Goal: Task Accomplishment & Management: Manage account settings

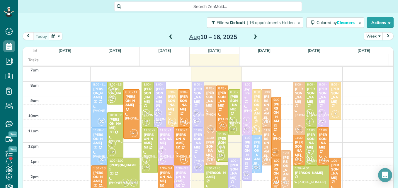
scroll to position [3, 3]
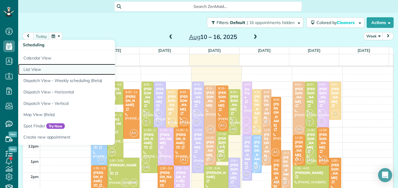
click at [32, 70] on link "List View" at bounding box center [91, 69] width 146 height 11
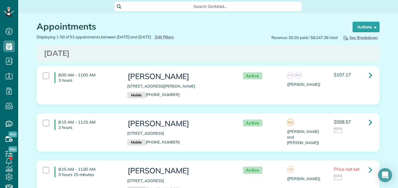
scroll to position [3, 3]
click at [170, 36] on span "Edit Filters" at bounding box center [164, 37] width 19 height 5
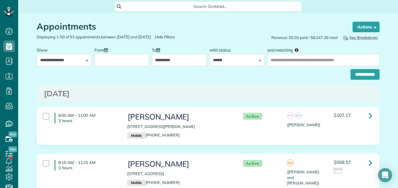
click at [119, 65] on input "From" at bounding box center [121, 60] width 55 height 12
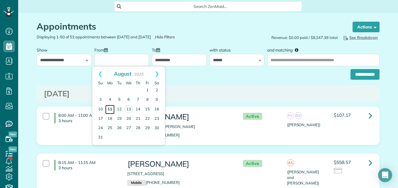
click at [112, 110] on link "11" at bounding box center [109, 109] width 9 height 9
type input "**********"
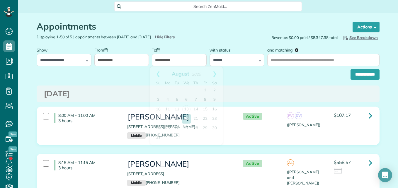
click at [179, 61] on input "**********" at bounding box center [179, 60] width 55 height 12
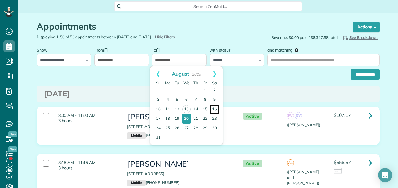
click at [215, 111] on link "16" at bounding box center [214, 109] width 9 height 9
type input "**********"
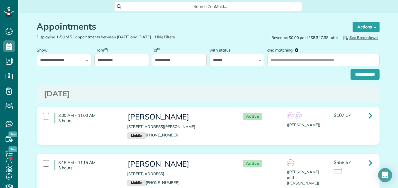
click at [353, 75] on input "**********" at bounding box center [364, 74] width 29 height 11
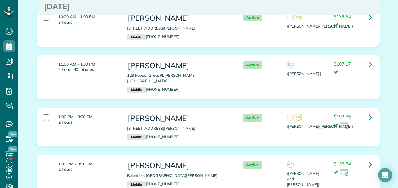
scroll to position [213, 0]
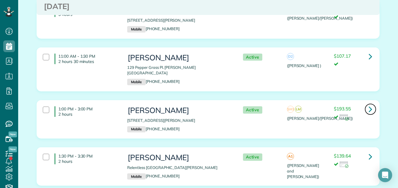
click at [369, 104] on icon at bounding box center [370, 109] width 4 height 10
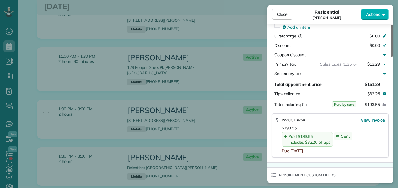
scroll to position [317, 0]
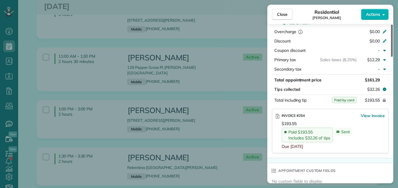
drag, startPoint x: 391, startPoint y: 32, endPoint x: 398, endPoint y: 97, distance: 64.8
click at [392, 57] on div at bounding box center [392, 41] width 2 height 32
click at [291, 16] on button "Close" at bounding box center [282, 14] width 20 height 11
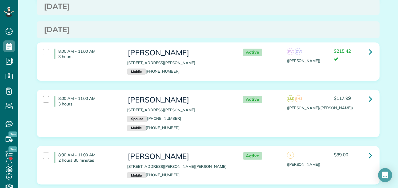
scroll to position [387, 0]
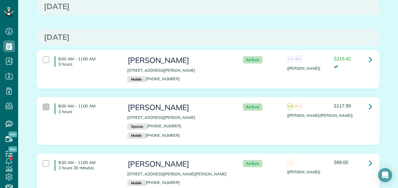
click at [43, 104] on div at bounding box center [46, 107] width 6 height 6
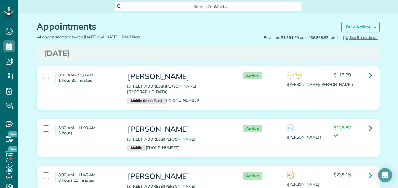
click at [364, 29] on strong "Bulk Actions" at bounding box center [358, 26] width 25 height 5
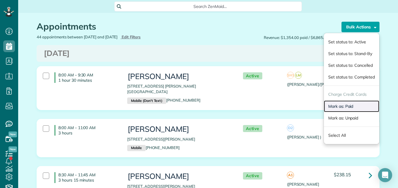
click at [338, 106] on link "Mark as: Paid" at bounding box center [350, 106] width 55 height 12
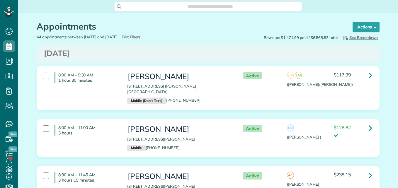
scroll to position [3, 3]
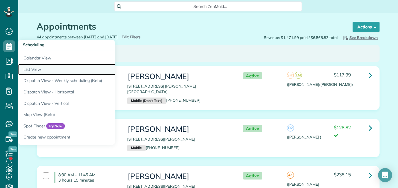
click at [33, 69] on link "List View" at bounding box center [91, 69] width 146 height 11
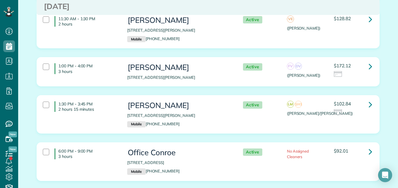
scroll to position [348, 0]
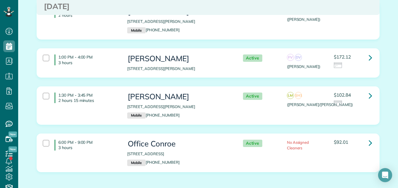
click at [47, 96] on div "1:30 PM - 3:45 PM 2 hours 15 minutes" at bounding box center [80, 98] width 84 height 16
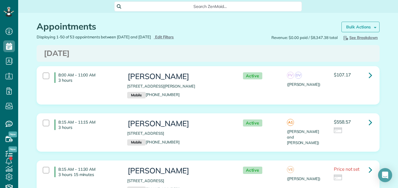
click at [364, 28] on strong "Bulk Actions" at bounding box center [358, 26] width 25 height 5
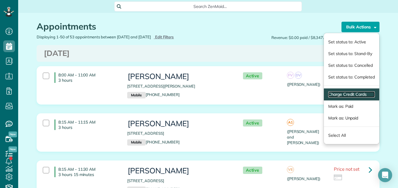
click at [336, 95] on link "Charge Credit Cards" at bounding box center [351, 94] width 47 height 6
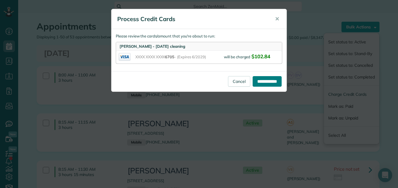
click at [271, 81] on input "**********" at bounding box center [266, 81] width 29 height 11
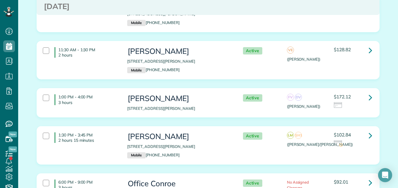
scroll to position [299, 0]
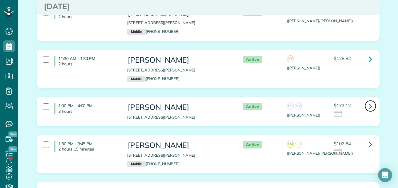
click at [368, 106] on icon at bounding box center [370, 106] width 4 height 10
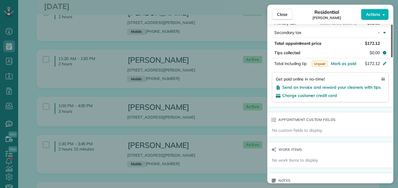
scroll to position [353, 0]
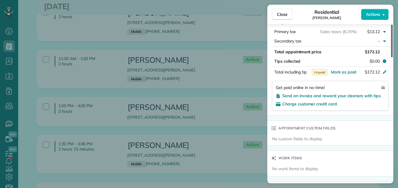
drag, startPoint x: 391, startPoint y: 40, endPoint x: 392, endPoint y: 112, distance: 72.9
click at [392, 57] on div at bounding box center [392, 41] width 2 height 33
click at [365, 93] on span "Send an invoice and reward your cleaners with tips" at bounding box center [331, 95] width 98 height 5
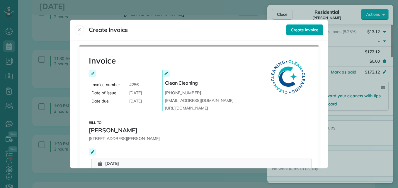
click at [302, 31] on span "Create invoice" at bounding box center [304, 30] width 27 height 6
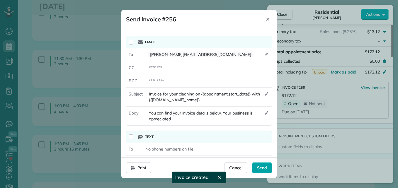
click at [259, 166] on span "Send" at bounding box center [262, 168] width 10 height 6
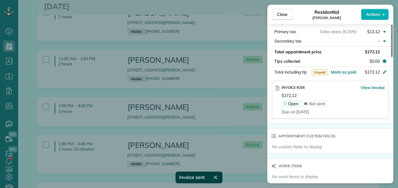
scroll to position [351, 0]
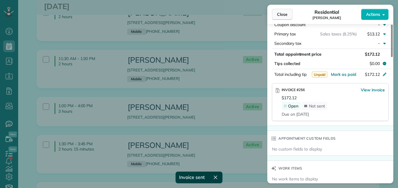
click at [278, 12] on span "Close" at bounding box center [282, 14] width 11 height 6
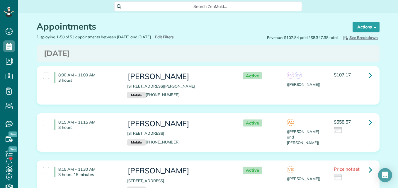
click at [172, 34] on div "Displaying 1-50 of 53 appointments between 08/13/2025 and 08/20/2025 Hide Filte…" at bounding box center [120, 37] width 176 height 6
click at [172, 35] on span "Edit Filters" at bounding box center [164, 37] width 19 height 5
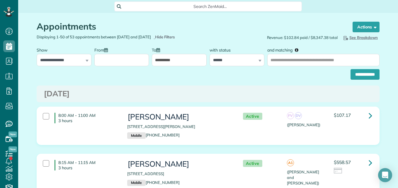
click at [133, 51] on div at bounding box center [121, 55] width 55 height 22
click at [133, 55] on input "From" at bounding box center [121, 60] width 55 height 12
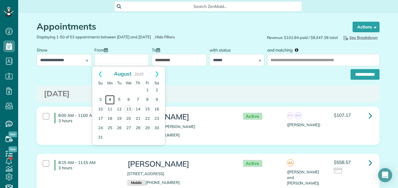
click at [109, 100] on link "4" at bounding box center [109, 99] width 9 height 9
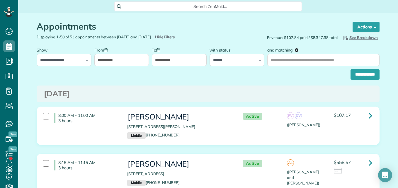
click at [180, 60] on input "**********" at bounding box center [179, 60] width 55 height 12
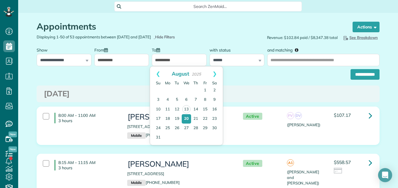
click at [119, 61] on input "**********" at bounding box center [121, 60] width 55 height 12
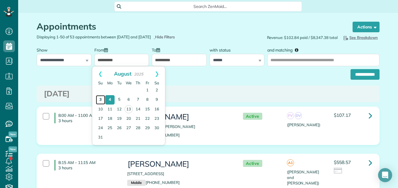
click at [100, 100] on link "3" at bounding box center [100, 99] width 9 height 9
type input "**********"
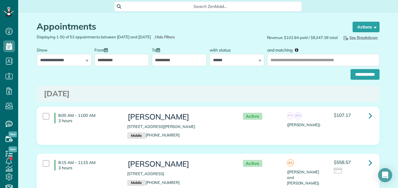
click at [177, 60] on input "**********" at bounding box center [179, 60] width 55 height 12
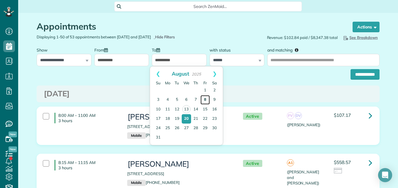
click at [202, 100] on link "8" at bounding box center [204, 99] width 9 height 9
type input "**********"
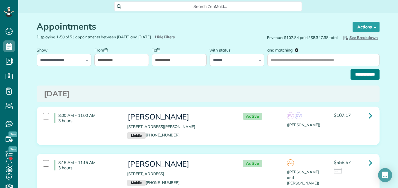
click at [355, 71] on input "**********" at bounding box center [364, 74] width 29 height 11
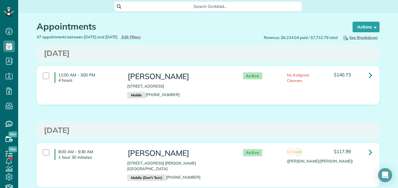
scroll to position [3, 3]
click at [47, 149] on div "8:00 AM - 9:30 AM 1 hour 30 minutes" at bounding box center [80, 154] width 84 height 16
click at [46, 74] on div at bounding box center [46, 76] width 6 height 6
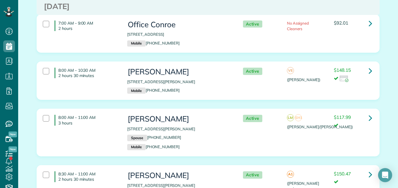
scroll to position [499, 0]
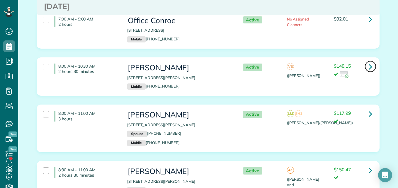
click at [369, 62] on icon at bounding box center [370, 66] width 4 height 10
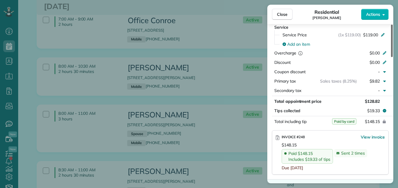
scroll to position [288, 0]
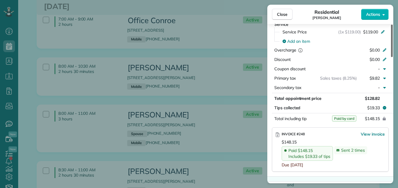
drag, startPoint x: 391, startPoint y: 43, endPoint x: 394, endPoint y: 102, distance: 58.9
click at [392, 57] on div at bounding box center [392, 41] width 2 height 32
click at [285, 11] on button "Close" at bounding box center [282, 14] width 20 height 11
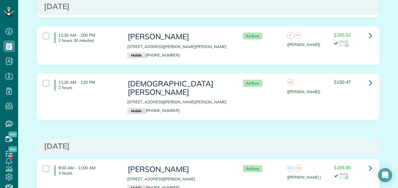
scroll to position [779, 0]
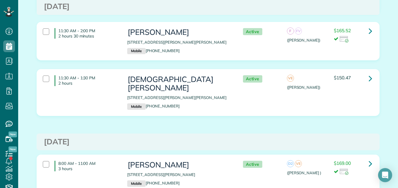
click at [54, 72] on div "11:30 AM - 1:30 PM 2 hours" at bounding box center [80, 80] width 84 height 16
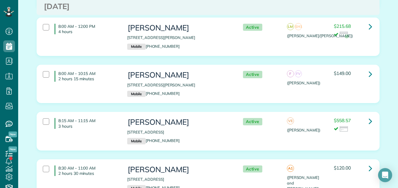
scroll to position [968, 0]
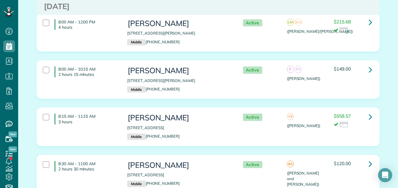
click at [102, 77] on div "8:00 AM - 10:15 AM 2 hours 15 minutes [PERSON_NAME] [STREET_ADDRESS][PERSON_NAM…" at bounding box center [207, 80] width 338 height 32
click at [235, 158] on div "Active A1 ([PERSON_NAME] and [PERSON_NAME]) $120.00" at bounding box center [305, 172] width 141 height 29
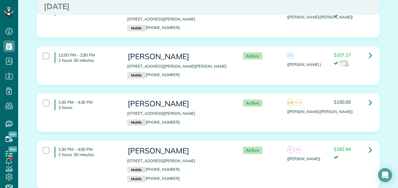
scroll to position [1290, 0]
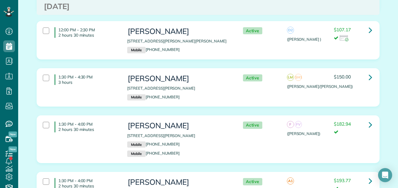
click at [218, 94] on p "Mobile [PHONE_NUMBER]" at bounding box center [179, 97] width 104 height 6
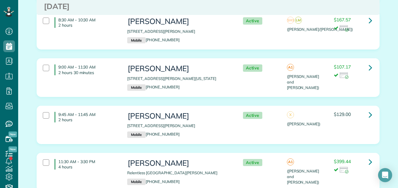
scroll to position [1579, 0]
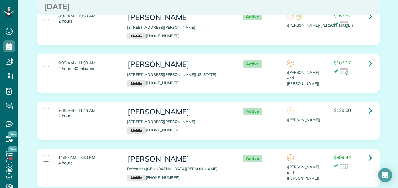
click at [354, 109] on div "9:45 AM - 11:45 AM 2 hours [PERSON_NAME] [STREET_ADDRESS][PERSON_NAME] Mobile […" at bounding box center [207, 121] width 338 height 32
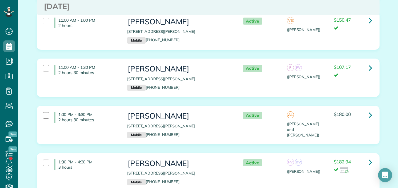
scroll to position [2279, 0]
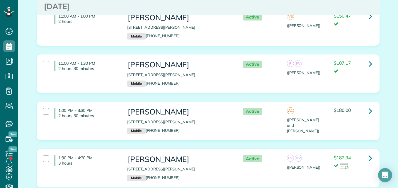
click at [165, 108] on h3 "[PERSON_NAME]" at bounding box center [179, 112] width 104 height 8
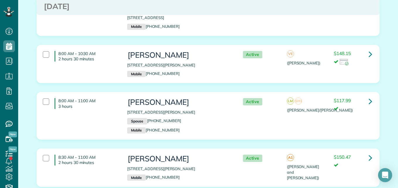
scroll to position [0, 0]
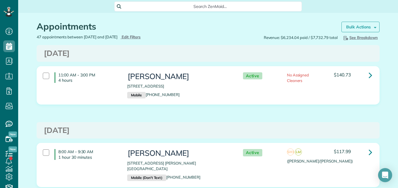
click at [353, 25] on strong "Bulk Actions" at bounding box center [358, 26] width 25 height 5
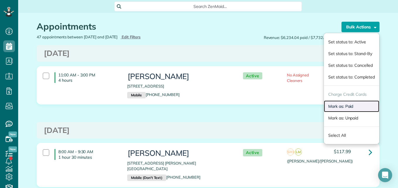
click at [331, 105] on link "Mark as: Paid" at bounding box center [350, 106] width 55 height 12
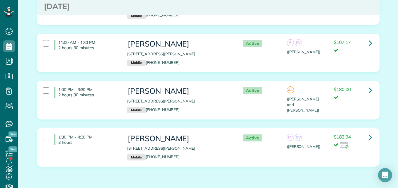
scroll to position [2304, 0]
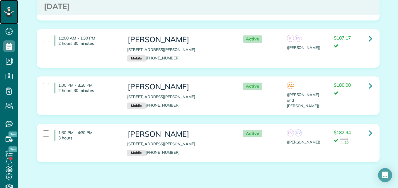
click at [14, 6] on div at bounding box center [9, 12] width 18 height 24
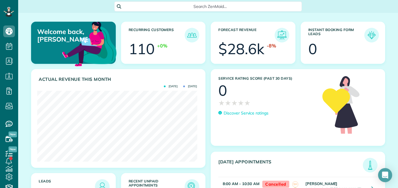
scroll to position [71, 160]
drag, startPoint x: 393, startPoint y: 72, endPoint x: 397, endPoint y: 100, distance: 27.9
click at [397, 100] on html "Dashboard Scheduling Calendar View List View Dispatch View - Weekly scheduling …" at bounding box center [199, 94] width 398 height 188
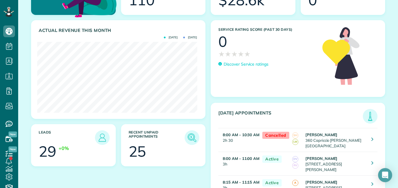
scroll to position [52, 0]
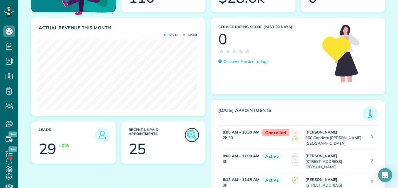
click at [188, 135] on img at bounding box center [191, 134] width 13 height 13
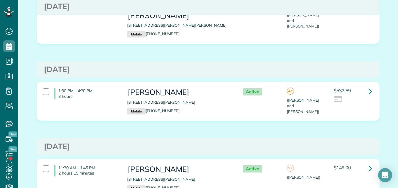
scroll to position [1019, 0]
